Goal: Information Seeking & Learning: Find specific page/section

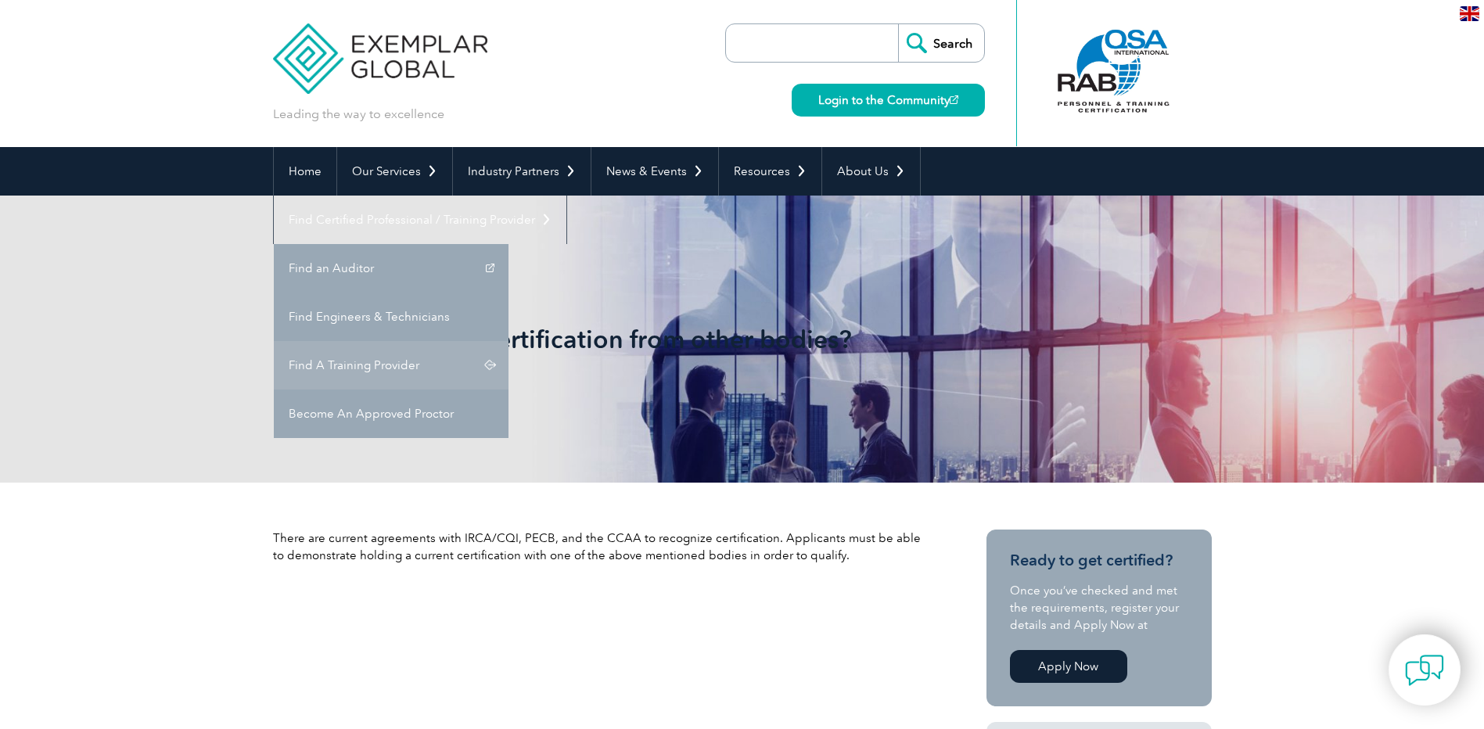
click at [509, 341] on link "Find A Training Provider" at bounding box center [391, 365] width 235 height 49
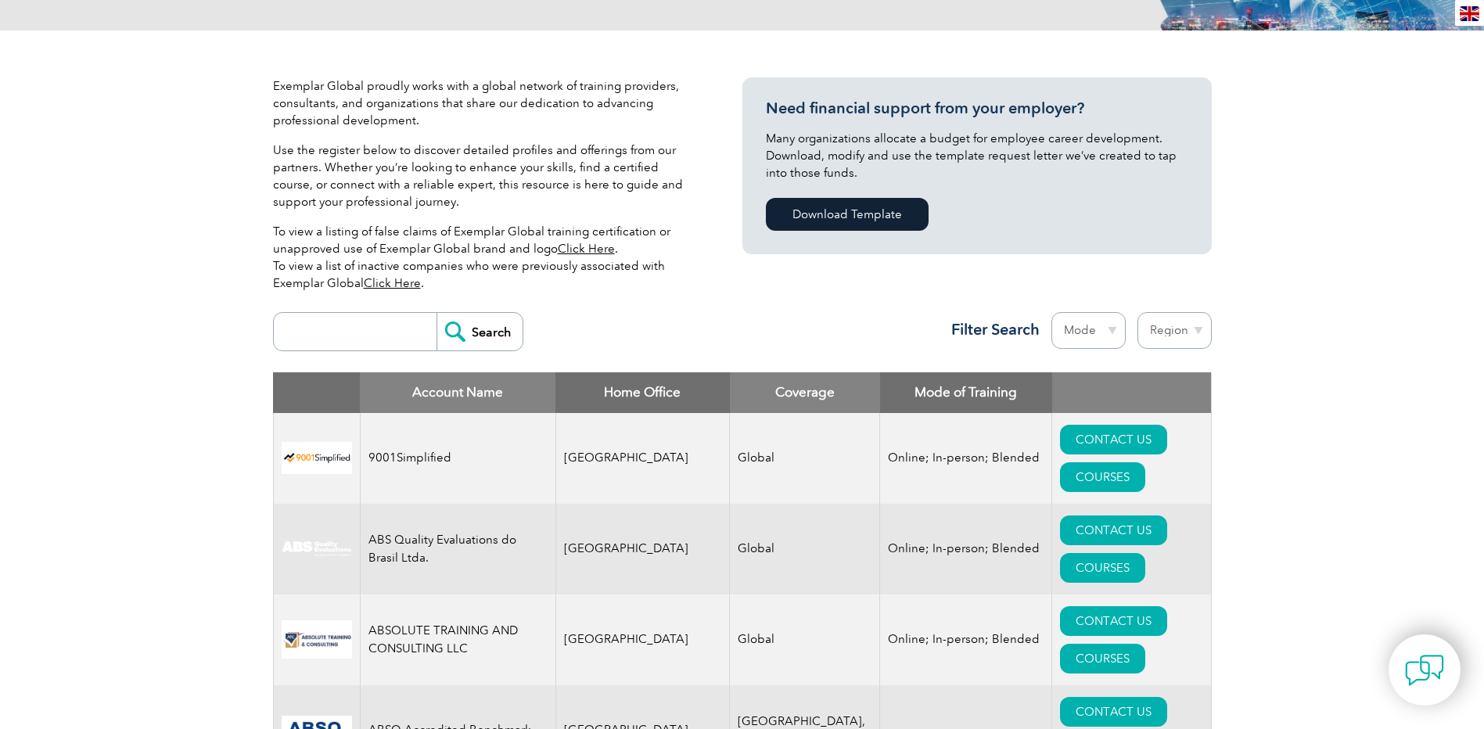
scroll to position [391, 0]
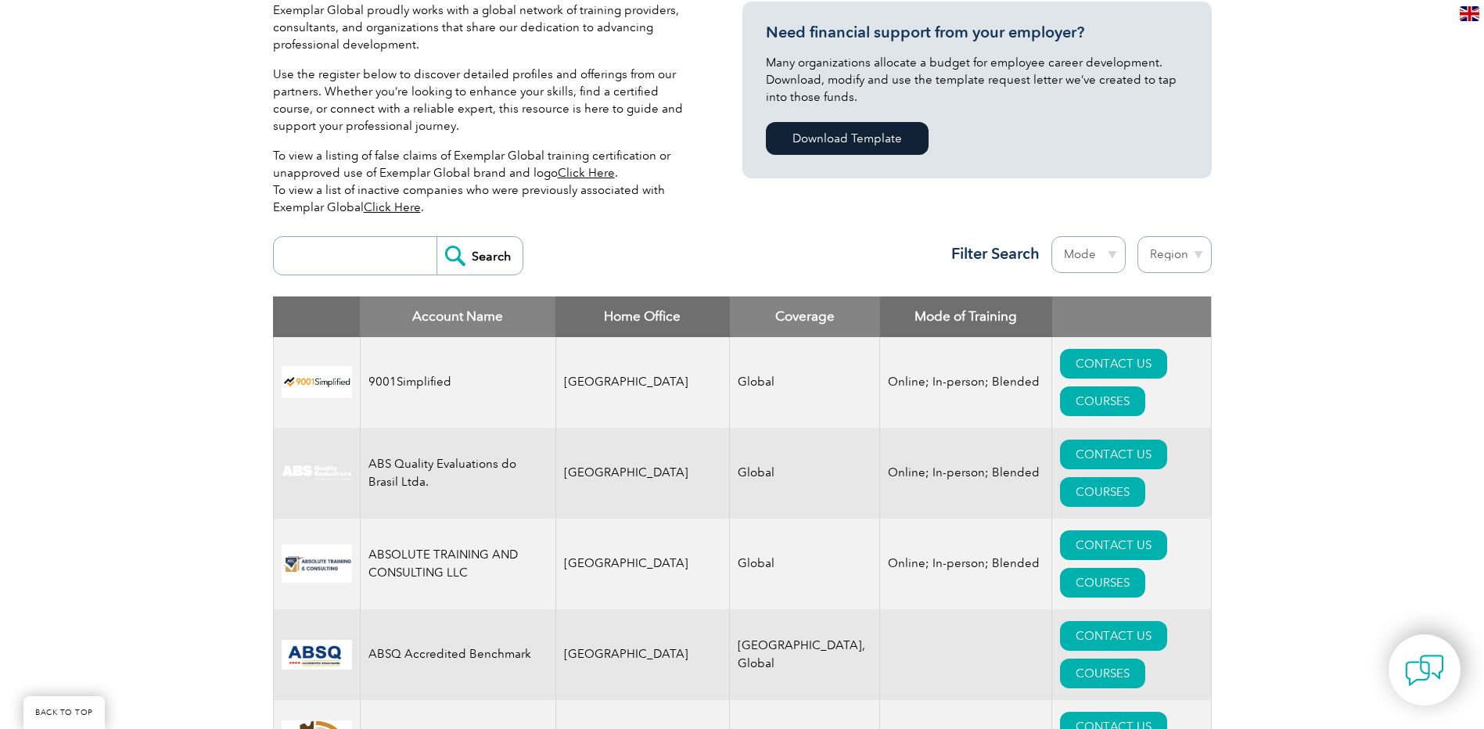
click at [322, 264] on input "search" at bounding box center [359, 256] width 155 height 38
click at [491, 253] on input "Search" at bounding box center [480, 256] width 86 height 38
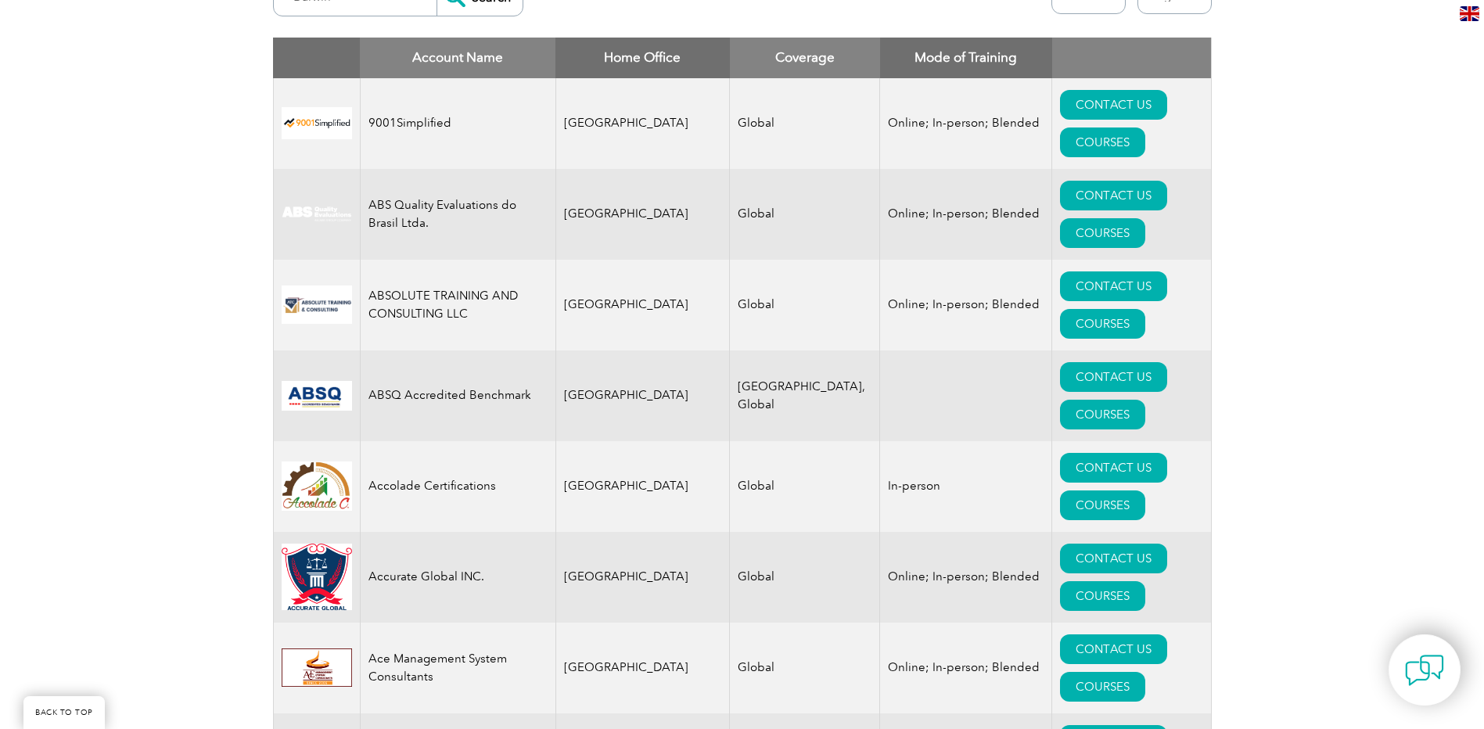
scroll to position [470, 0]
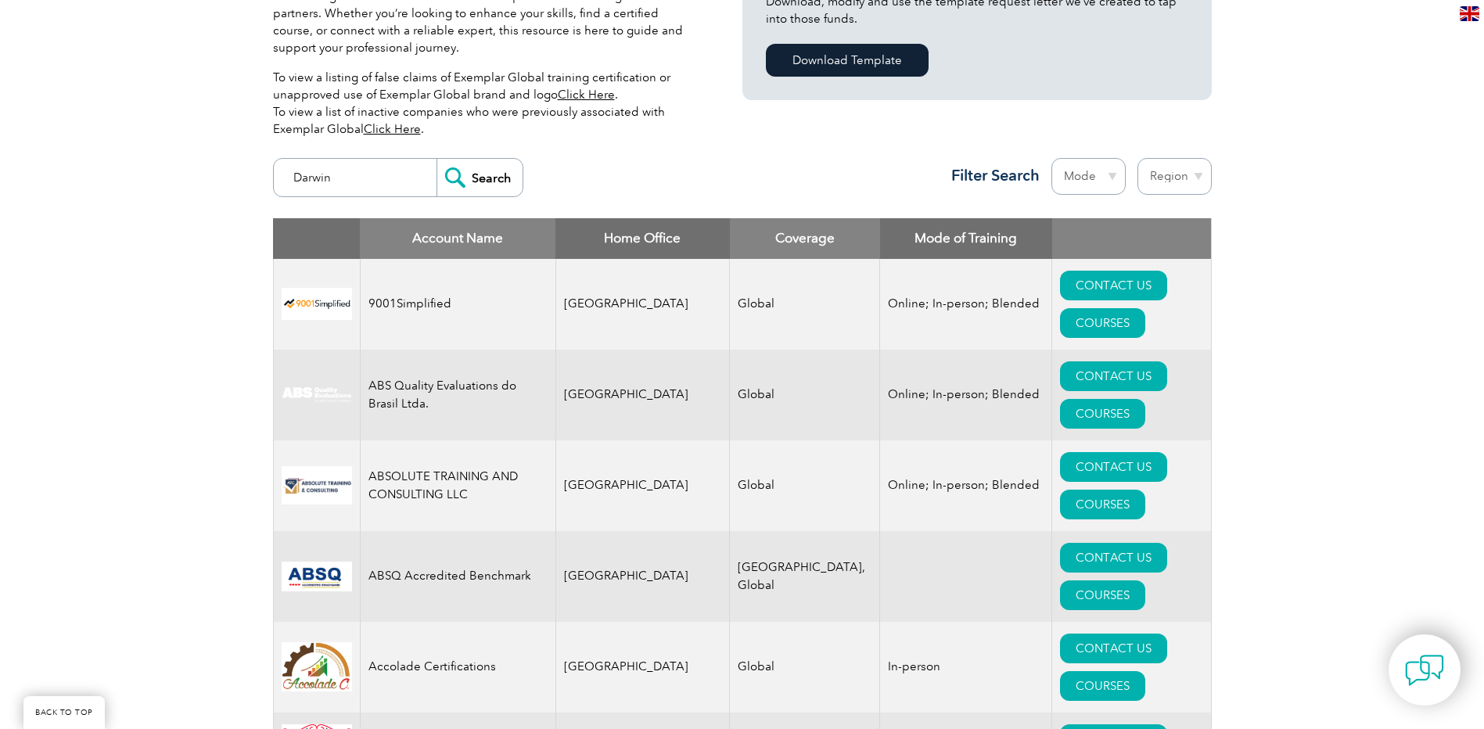
drag, startPoint x: 344, startPoint y: 185, endPoint x: 230, endPoint y: 204, distance: 115.0
type input "[GEOGRAPHIC_DATA]"
click at [483, 178] on input "Search" at bounding box center [480, 178] width 86 height 38
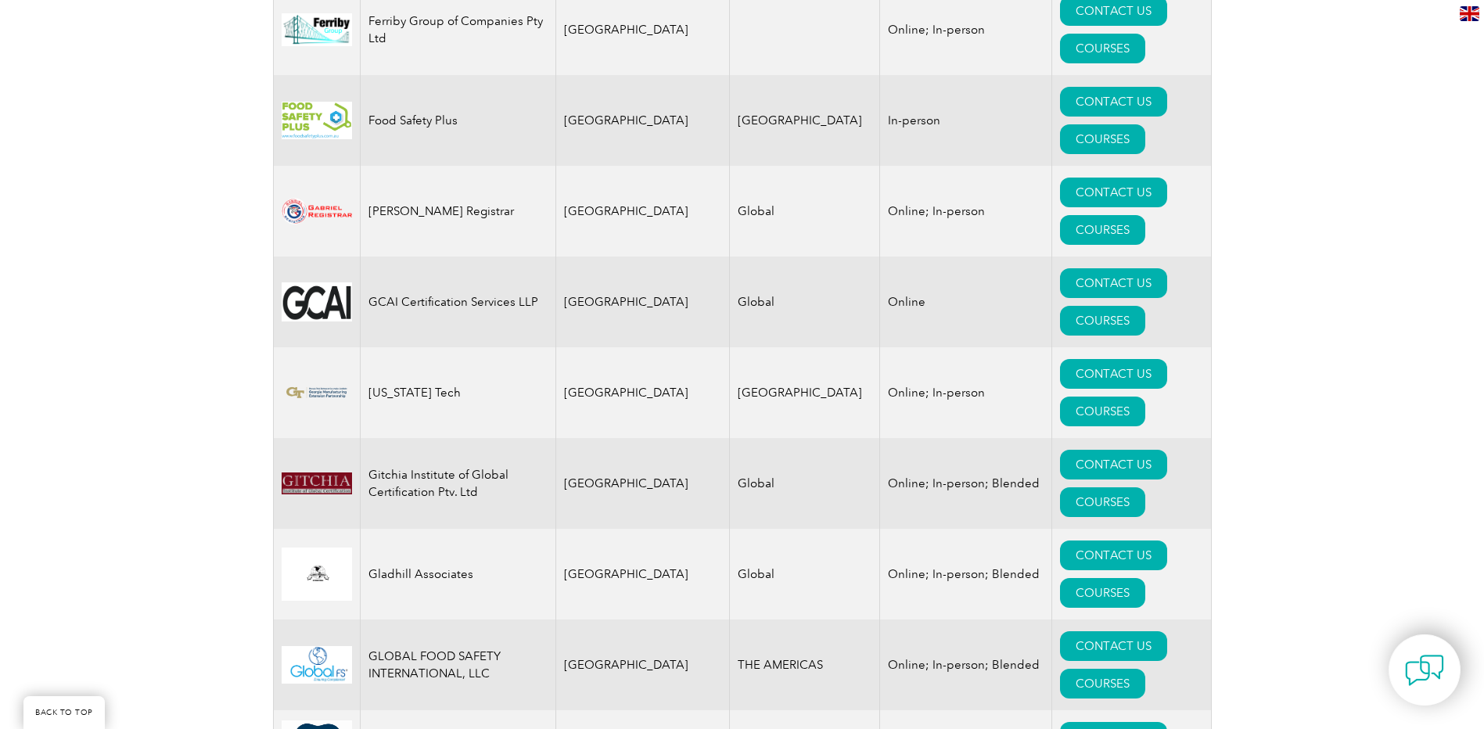
scroll to position [0, 0]
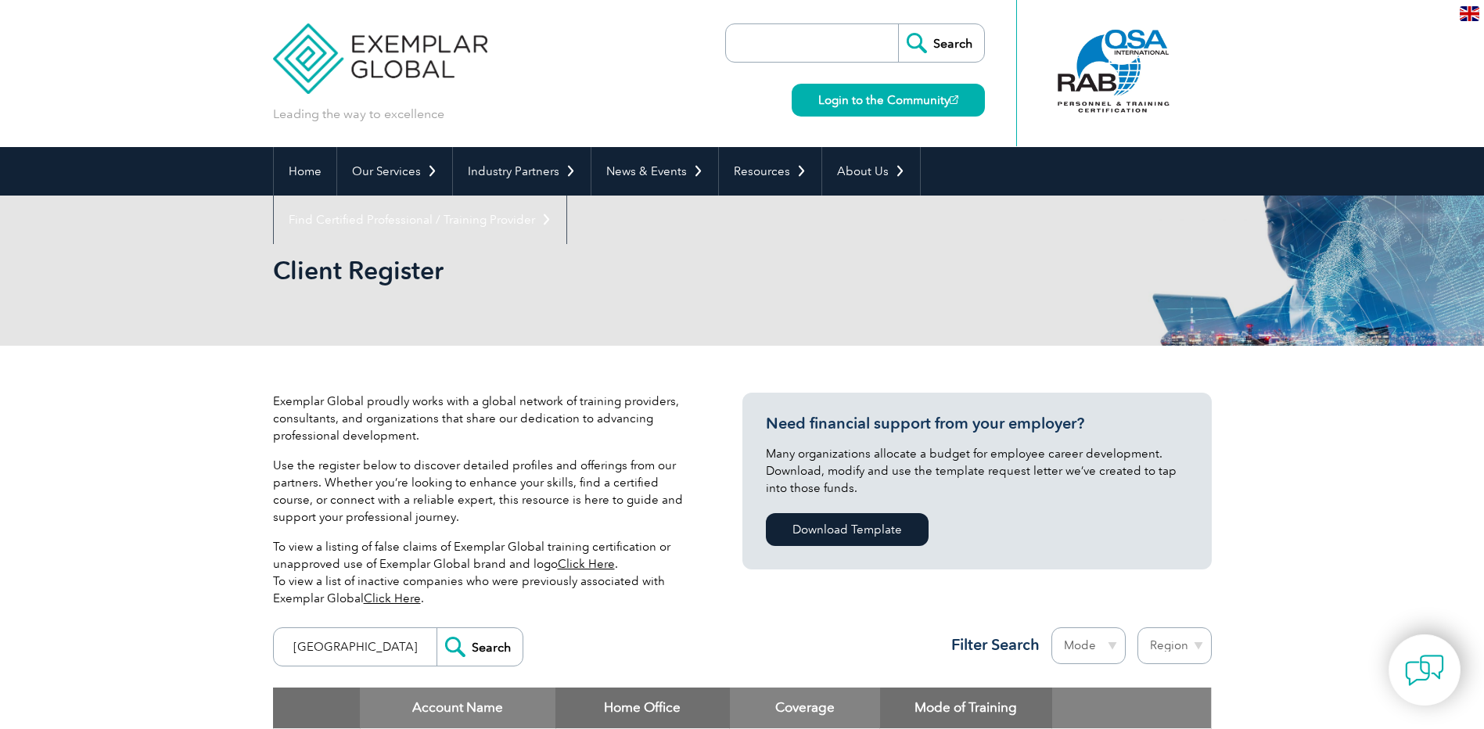
drag, startPoint x: 357, startPoint y: 642, endPoint x: 223, endPoint y: 664, distance: 135.6
click at [336, 647] on input "PC" at bounding box center [359, 647] width 155 height 38
type input "PECB"
click at [437, 628] on input "Search" at bounding box center [480, 647] width 86 height 38
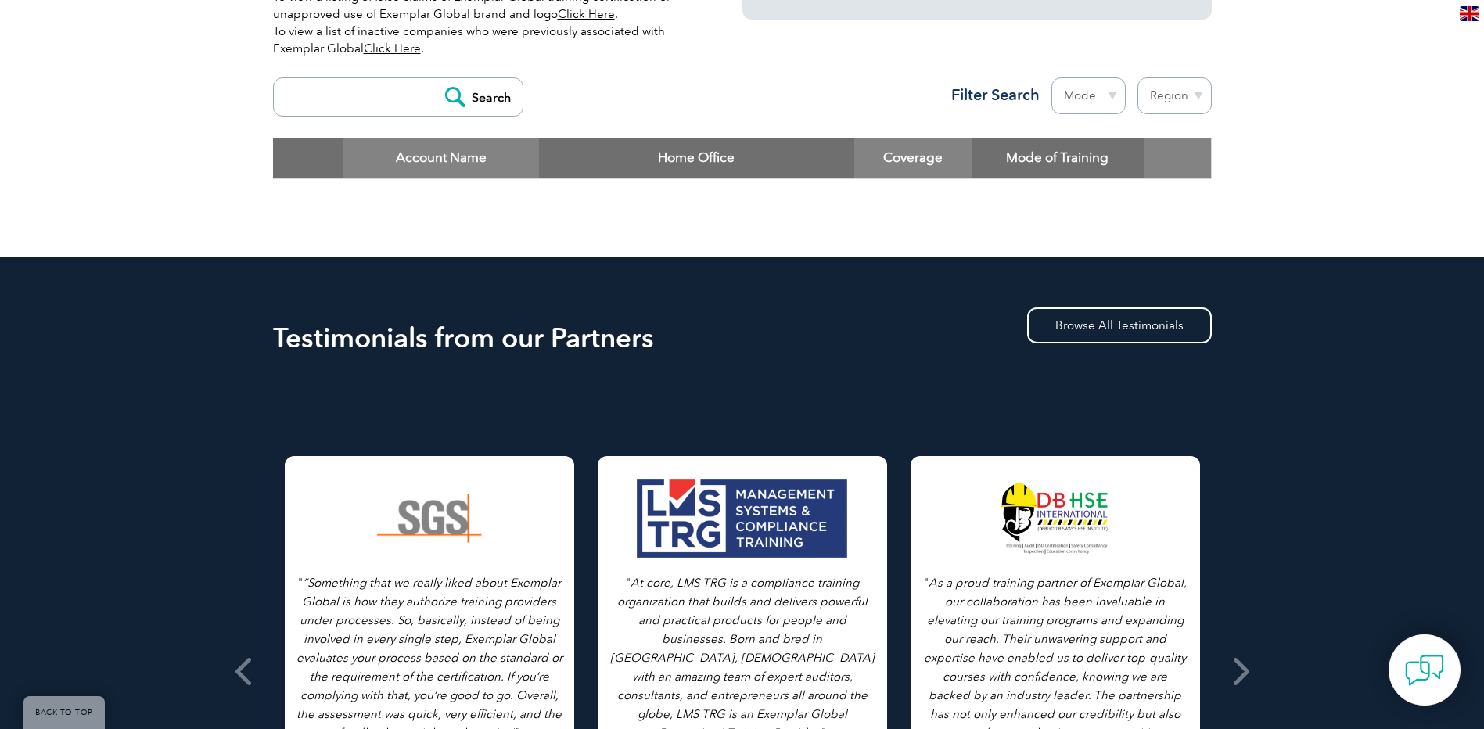
scroll to position [470, 0]
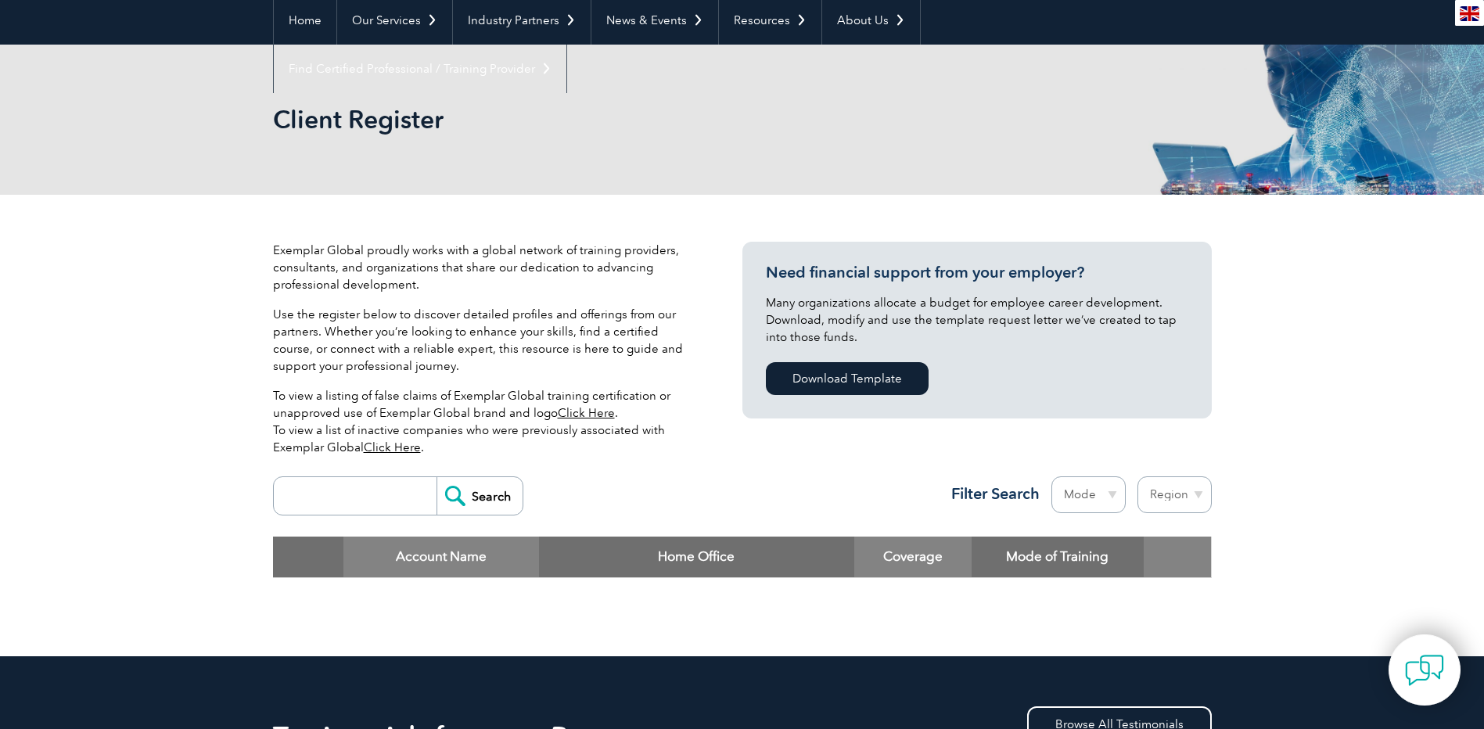
scroll to position [391, 0]
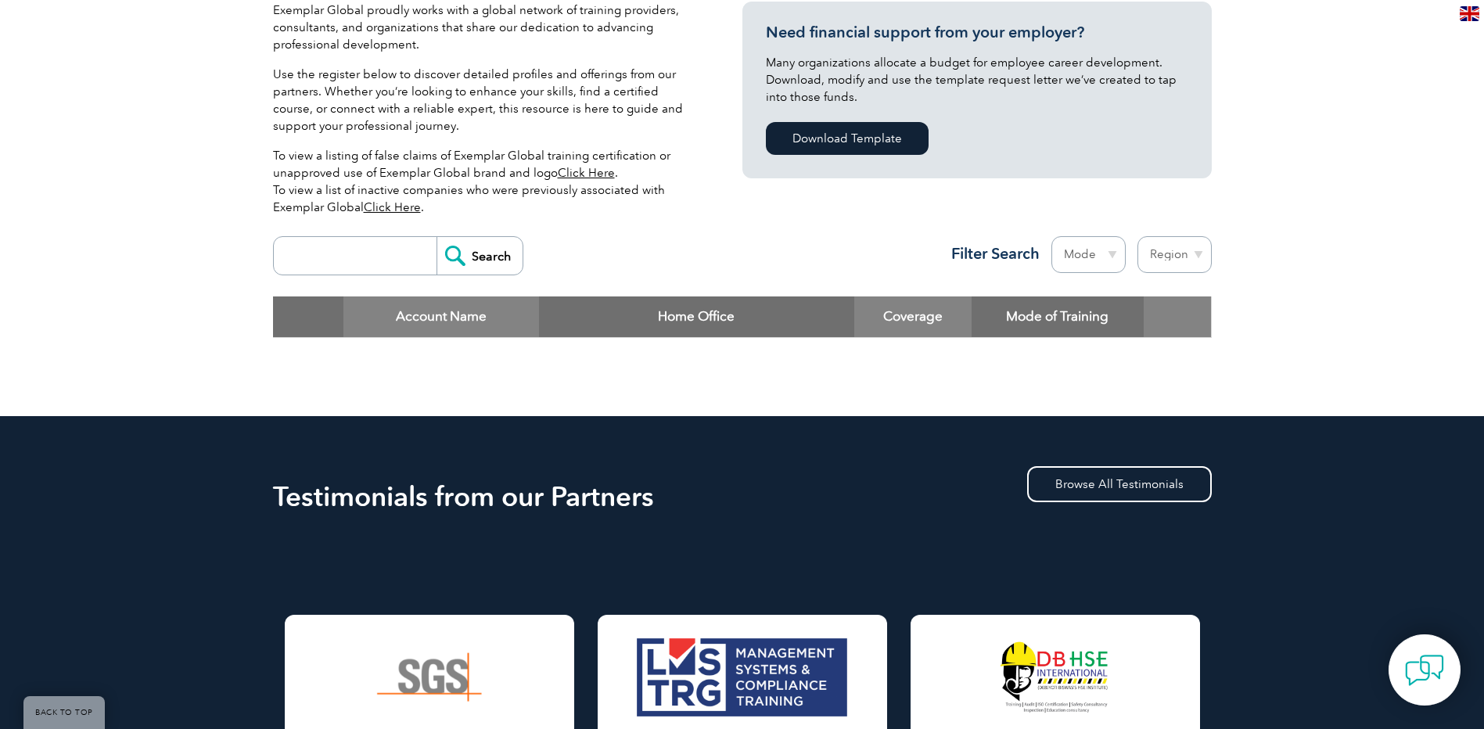
click at [315, 255] on input "search" at bounding box center [359, 256] width 155 height 38
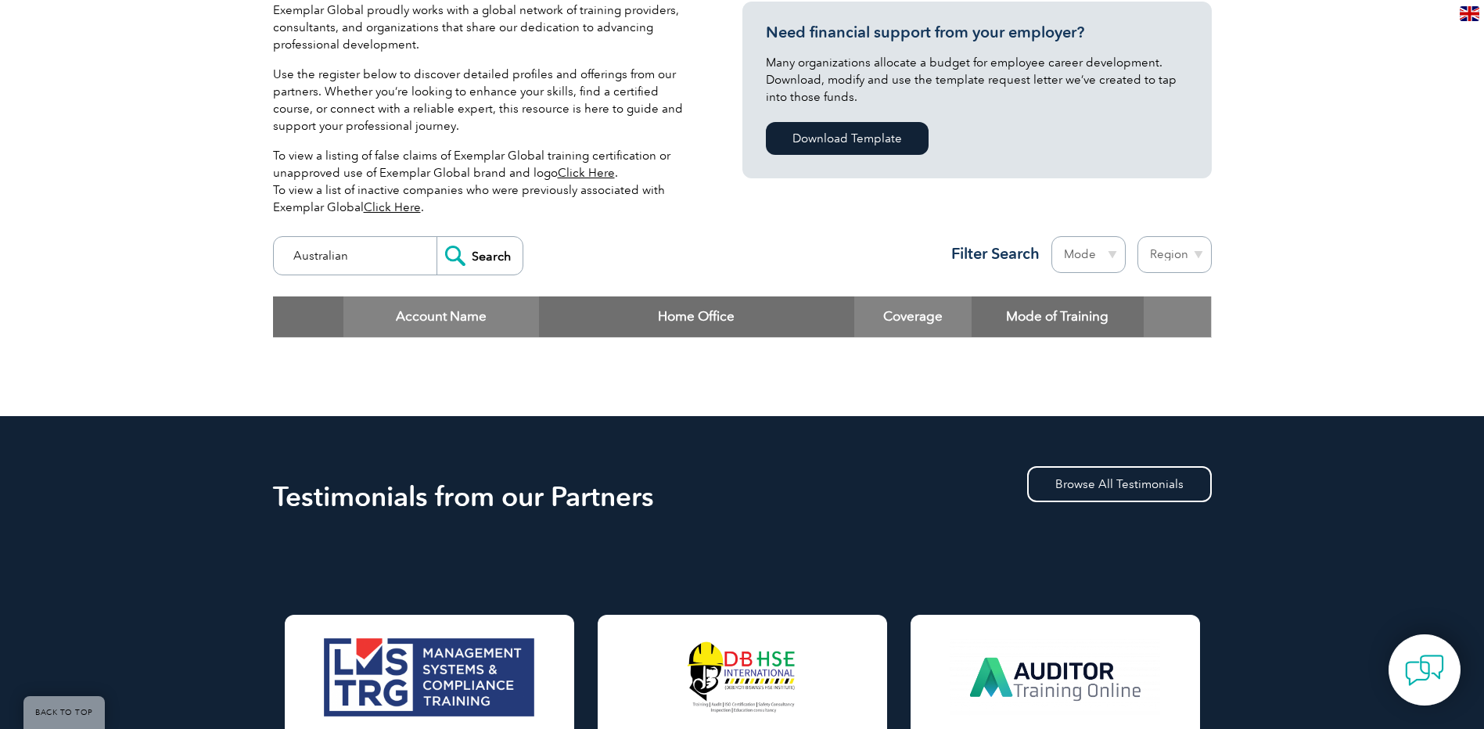
type input "Australian"
click at [437, 237] on input "Search" at bounding box center [480, 256] width 86 height 38
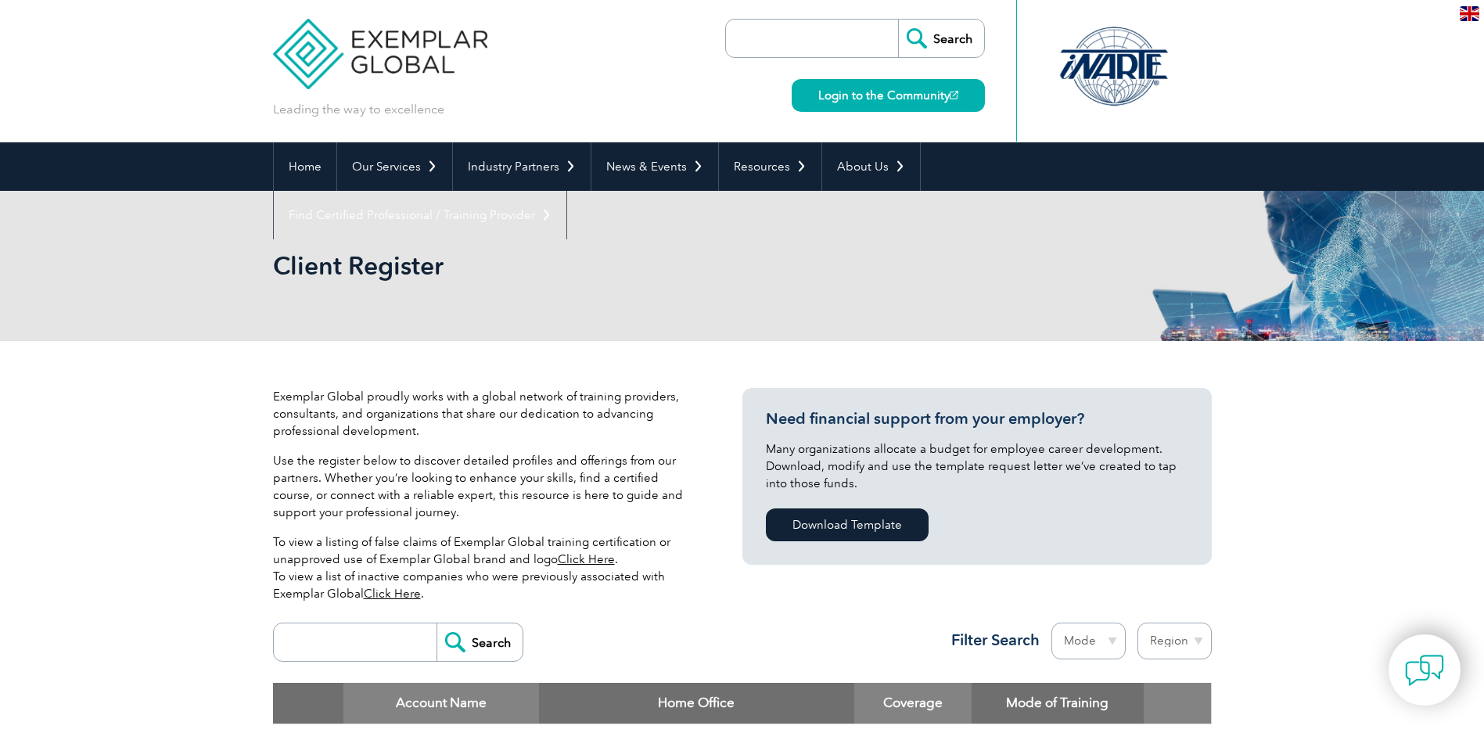
scroll to position [391, 0]
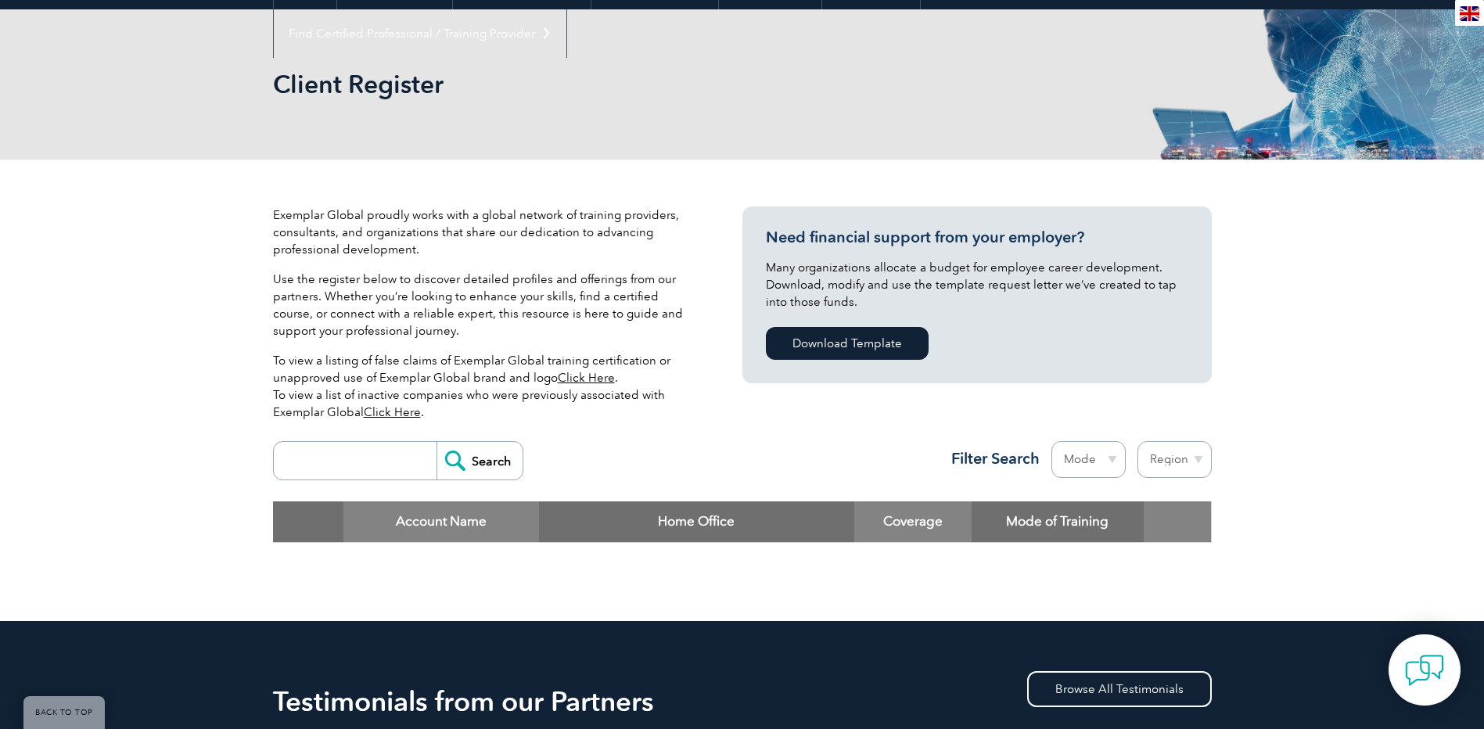
scroll to position [391, 0]
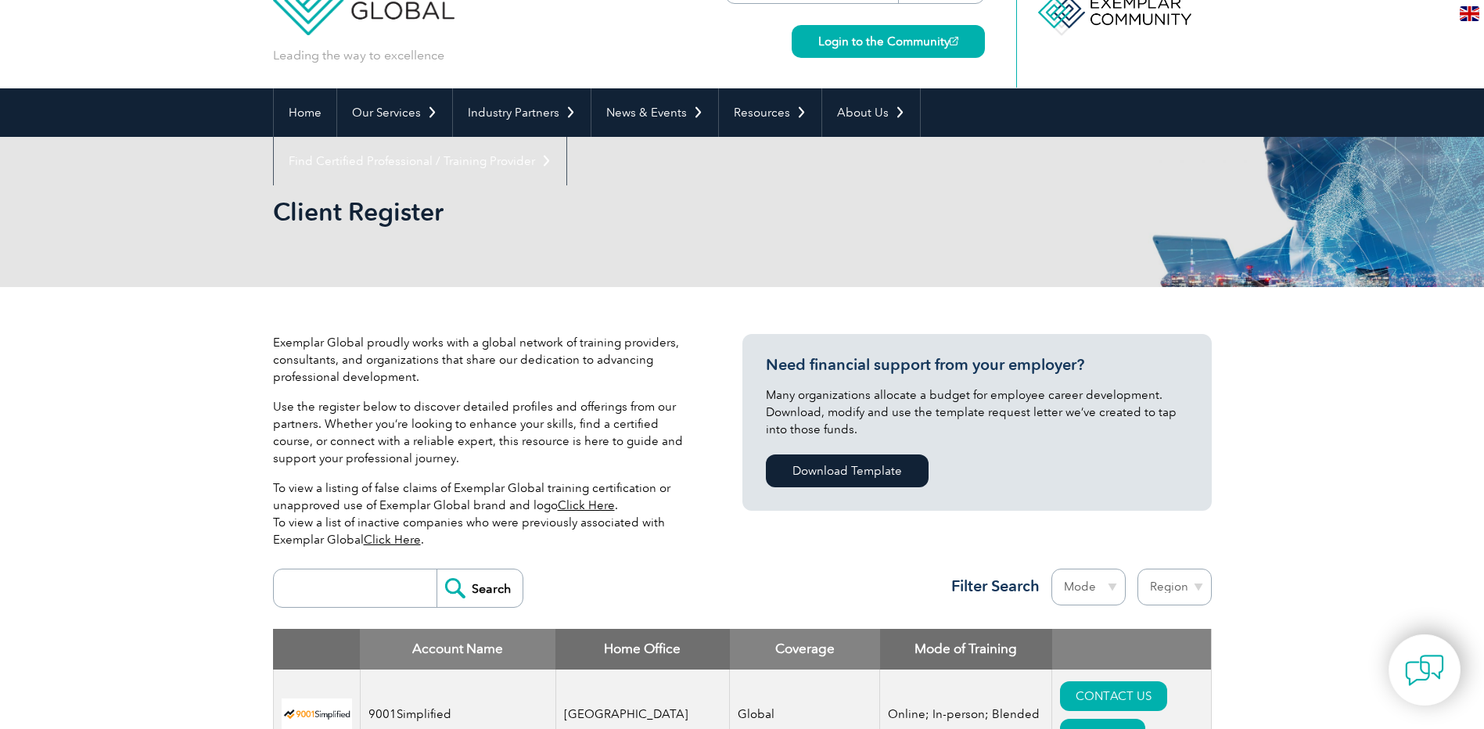
scroll to position [313, 0]
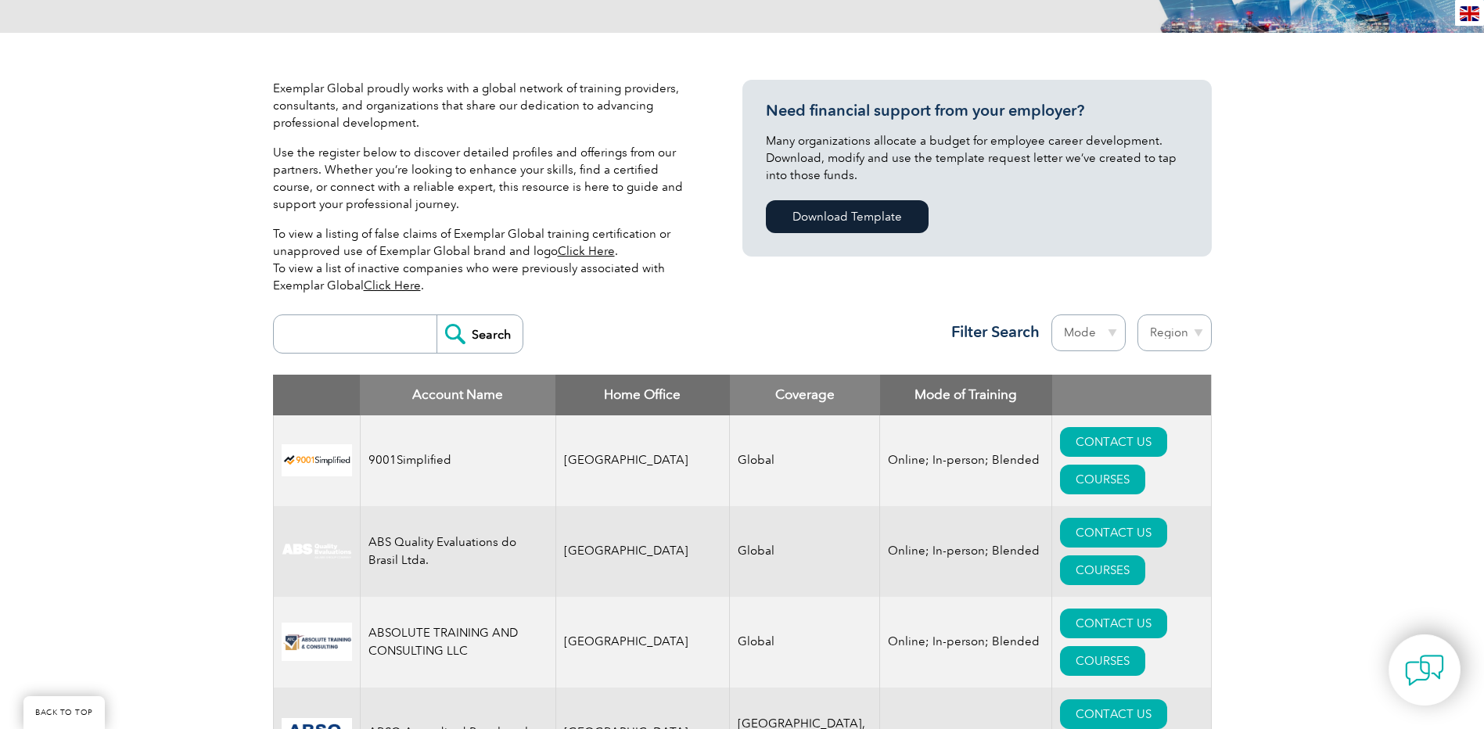
click at [339, 340] on input "search" at bounding box center [359, 334] width 155 height 38
type input "Sprintzeal"
click at [437, 315] on input "Search" at bounding box center [480, 334] width 86 height 38
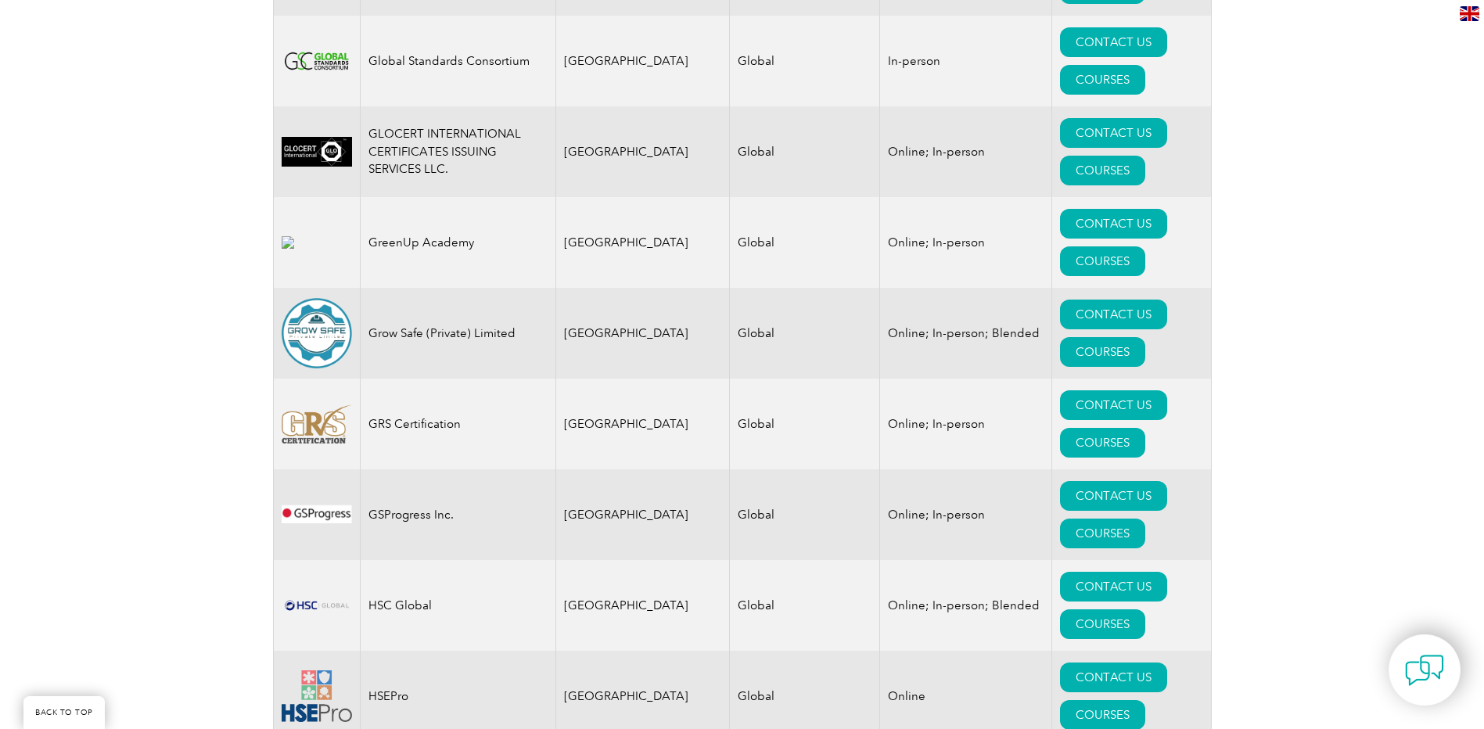
scroll to position [10956, 0]
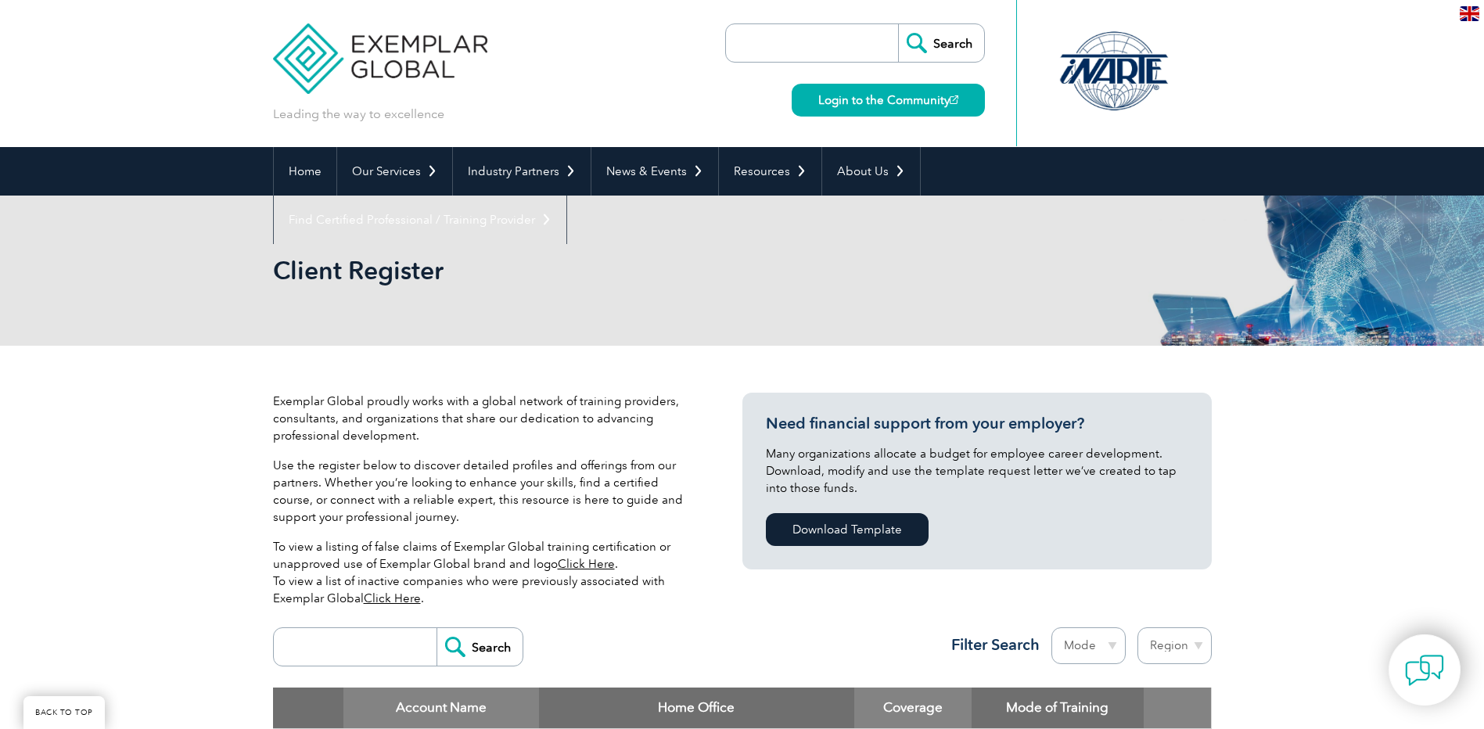
scroll to position [313, 0]
